Goal: Navigation & Orientation: Understand site structure

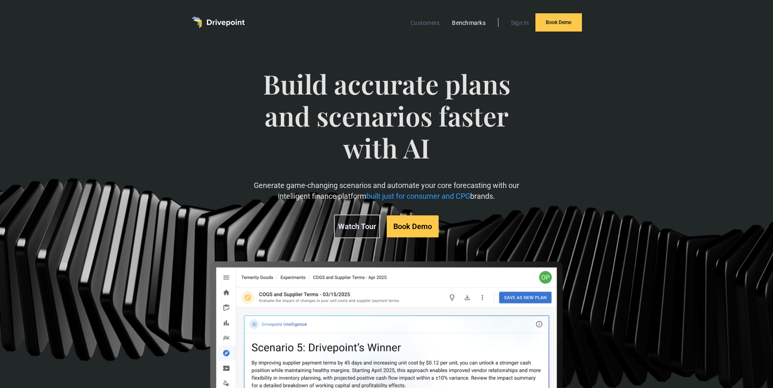
click at [454, 23] on link "Benchmarks" at bounding box center [469, 22] width 42 height 11
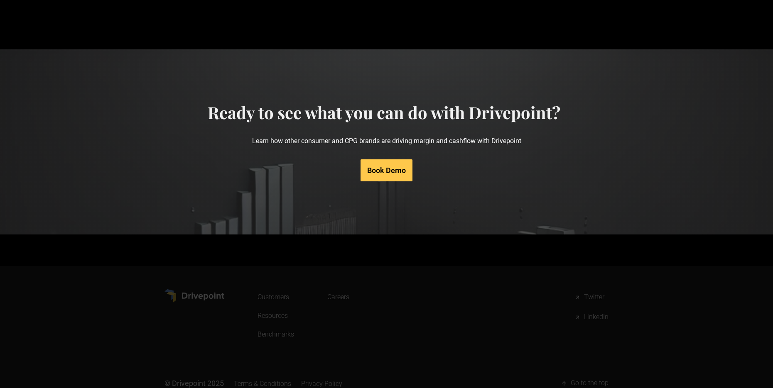
scroll to position [3913, 0]
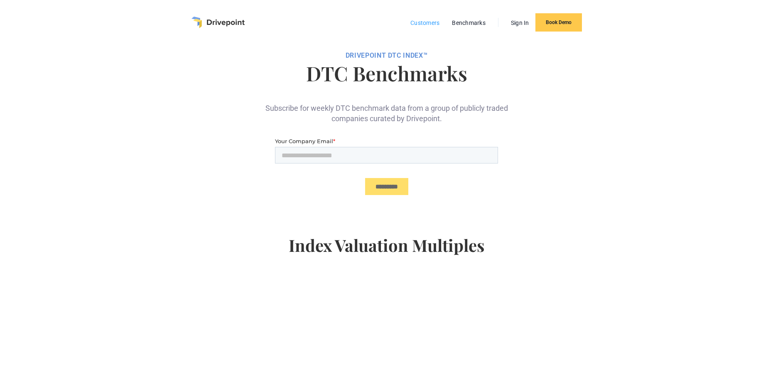
click at [429, 21] on link "Customers" at bounding box center [424, 22] width 37 height 11
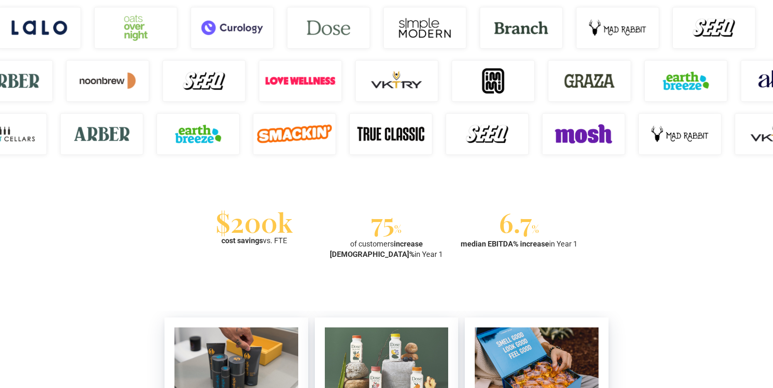
scroll to position [623, 0]
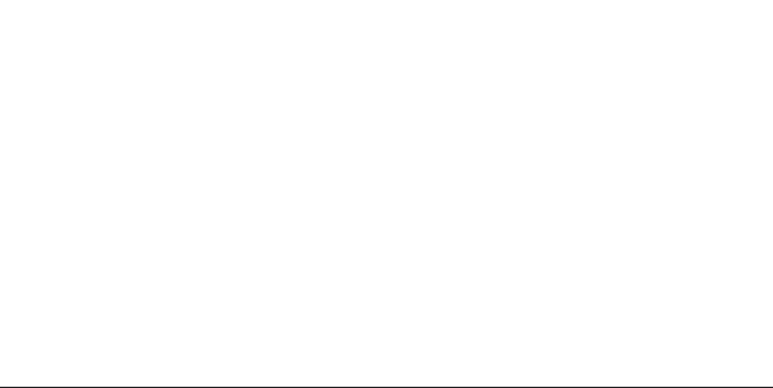
scroll to position [374, 0]
